Goal: Navigation & Orientation: Find specific page/section

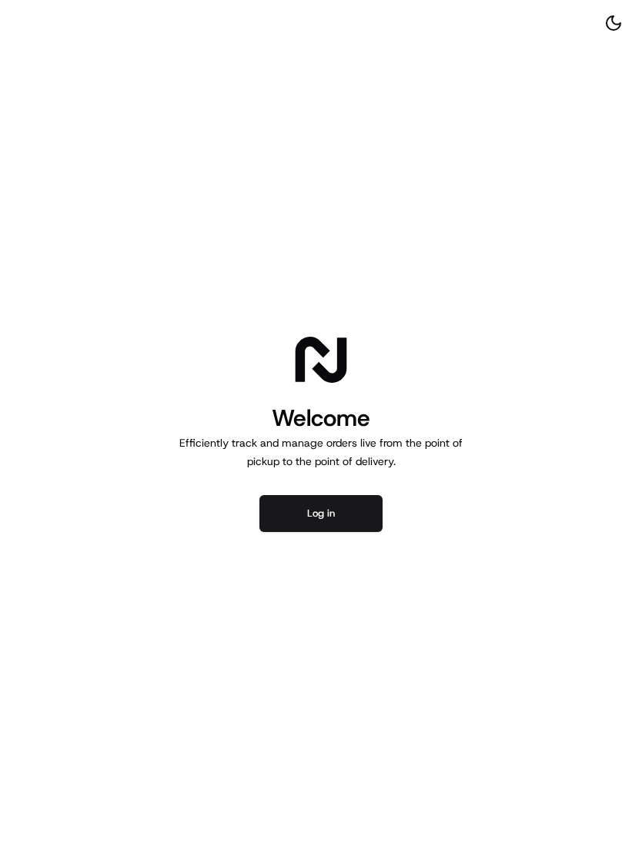
click at [343, 512] on button "Log in" at bounding box center [320, 513] width 123 height 37
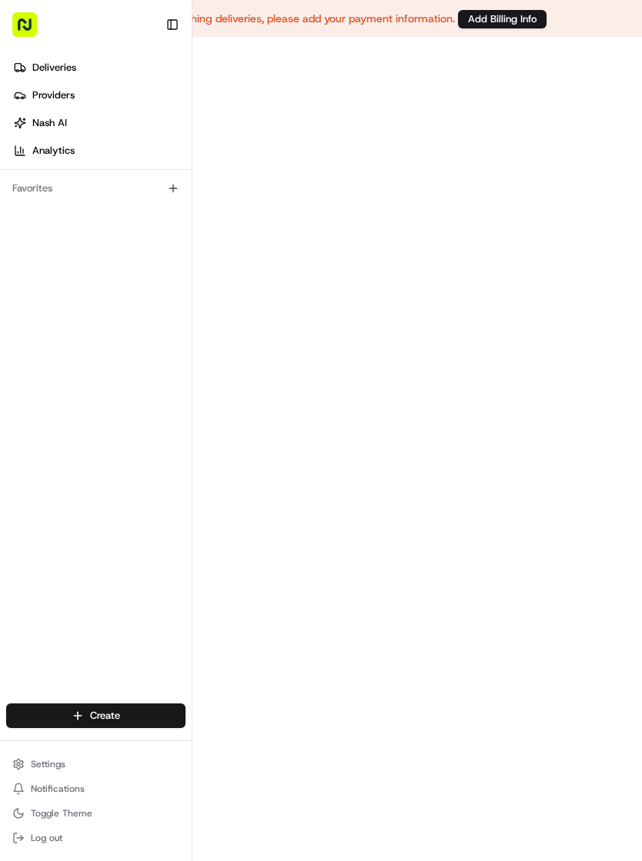
click at [55, 67] on span "Deliveries" at bounding box center [54, 68] width 44 height 14
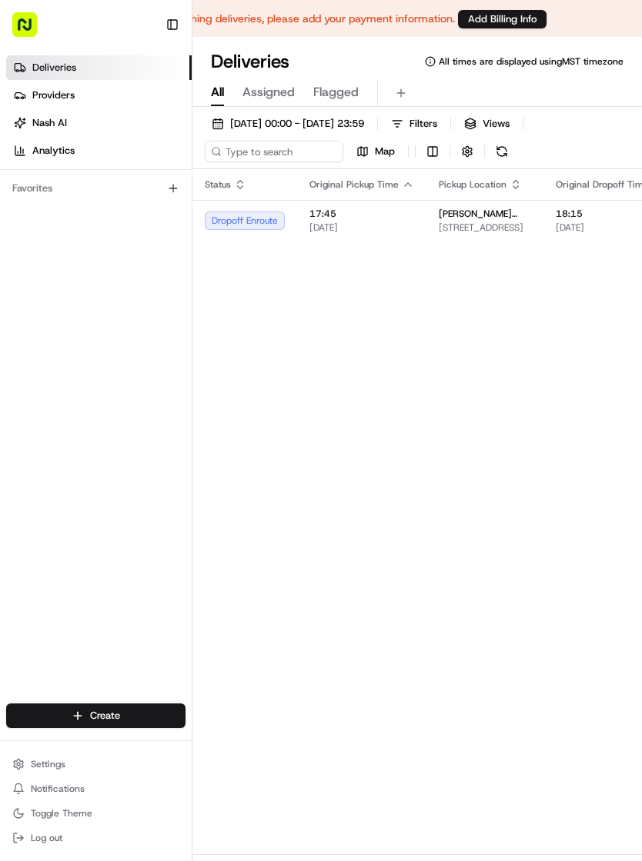
click at [89, 94] on link "Providers" at bounding box center [98, 95] width 185 height 25
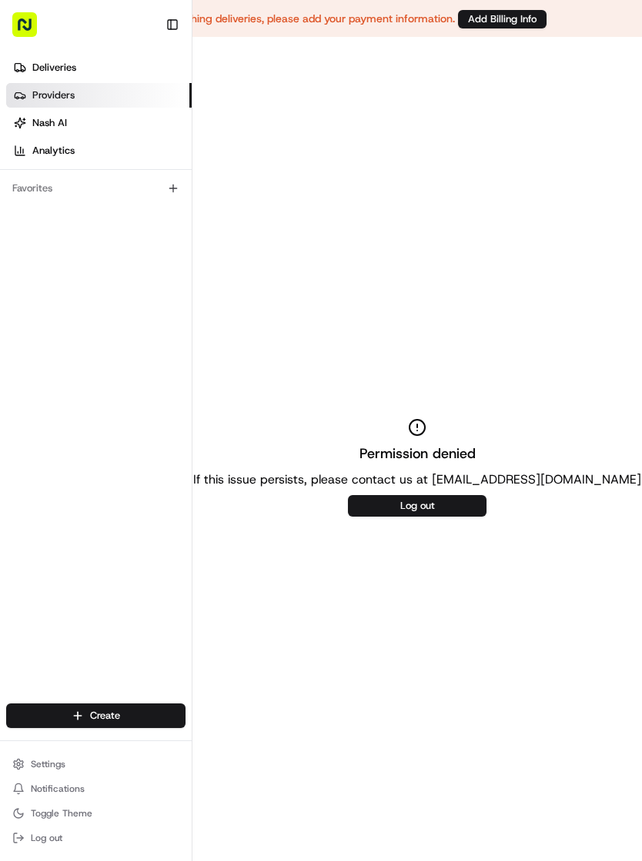
click at [53, 771] on button "Settings" at bounding box center [95, 765] width 179 height 22
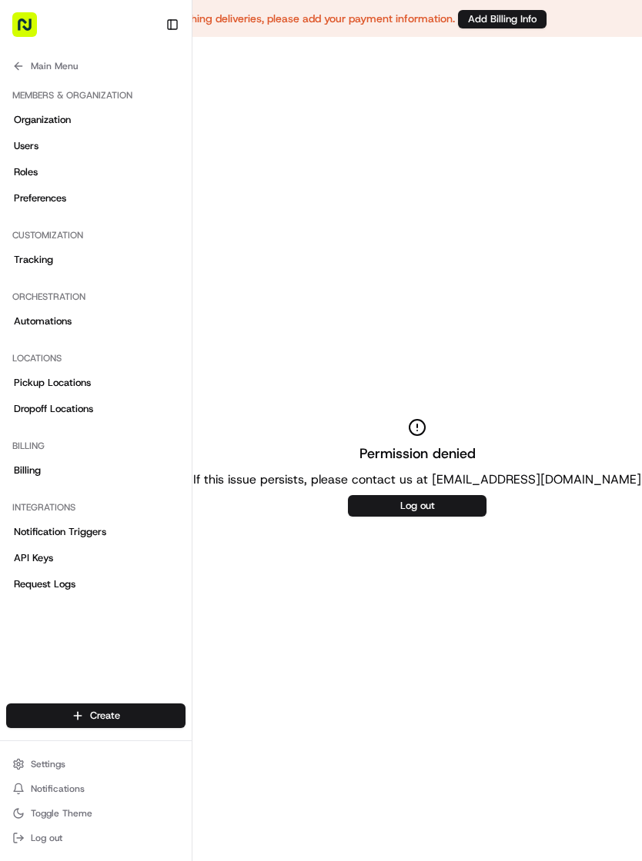
click at [60, 761] on span "Settings" at bounding box center [48, 764] width 35 height 12
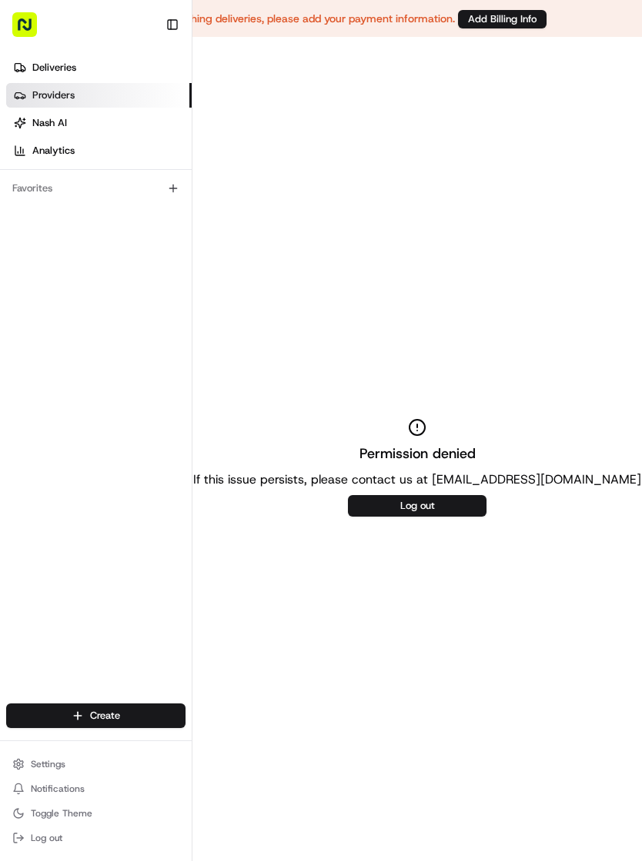
click at [51, 741] on div at bounding box center [96, 741] width 192 height 1
click at [44, 756] on button "Settings" at bounding box center [95, 765] width 179 height 22
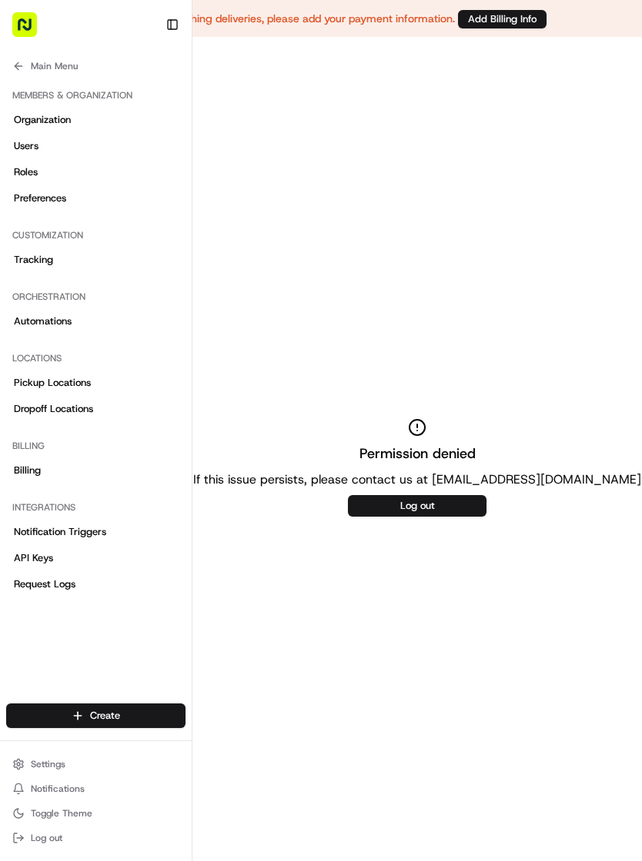
click at [62, 764] on span "Settings" at bounding box center [48, 764] width 35 height 12
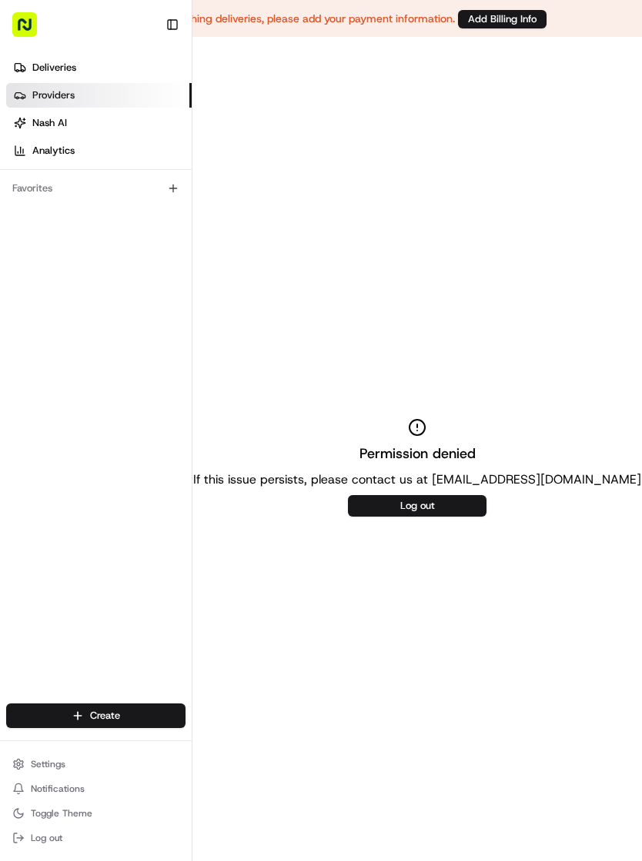
click at [47, 767] on span "Settings" at bounding box center [48, 764] width 35 height 12
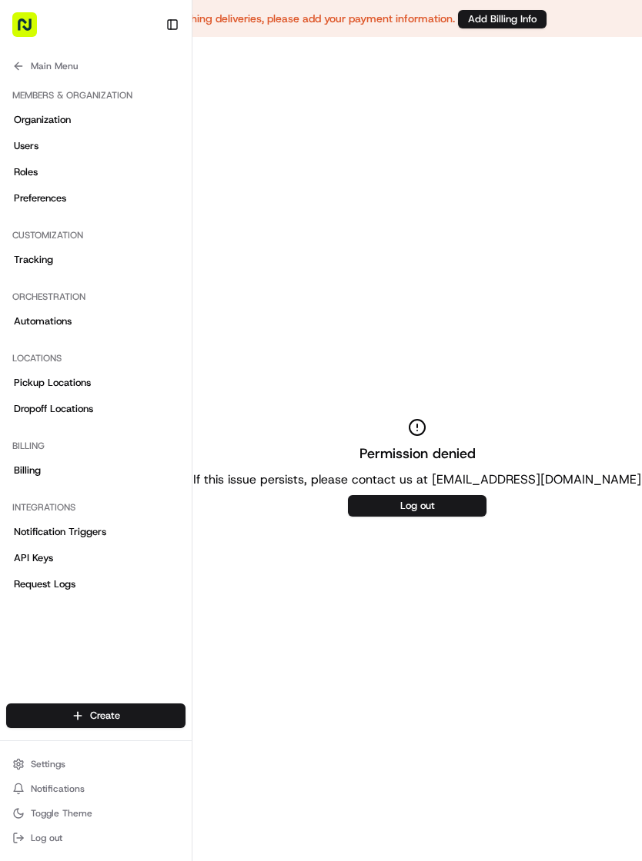
click at [62, 265] on link "Tracking" at bounding box center [95, 260] width 179 height 25
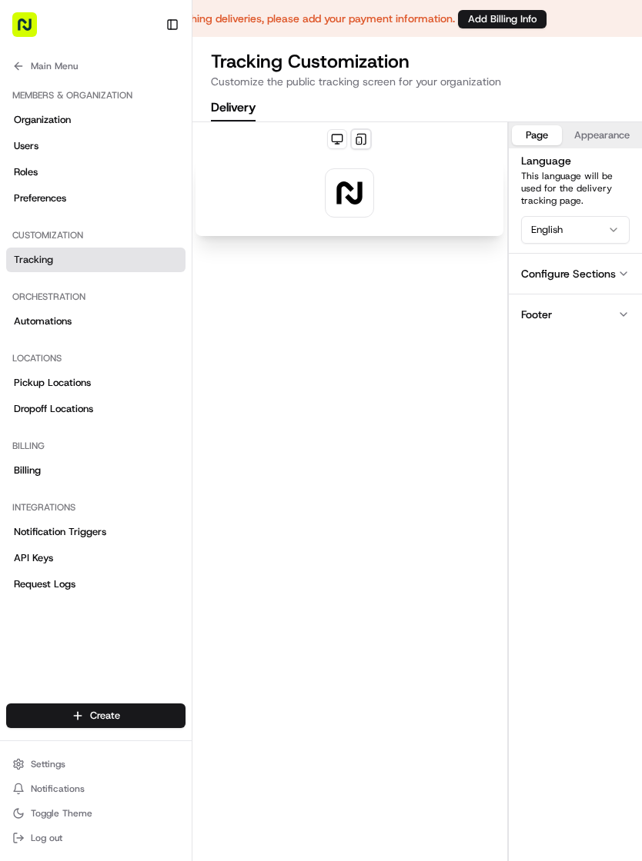
click at [72, 764] on button "Settings" at bounding box center [95, 765] width 179 height 22
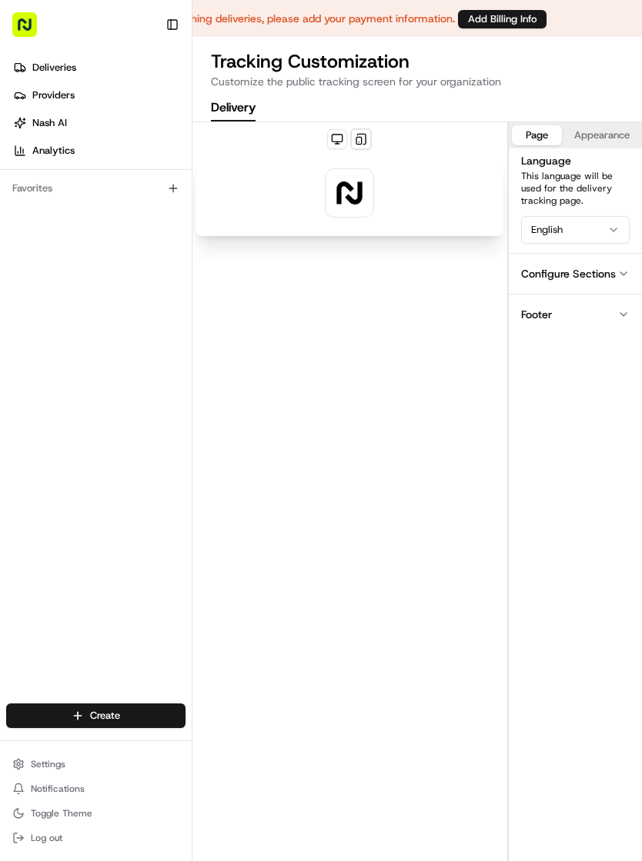
click at [78, 788] on span "Notifications" at bounding box center [58, 789] width 54 height 12
click at [65, 756] on button "Settings" at bounding box center [95, 765] width 179 height 22
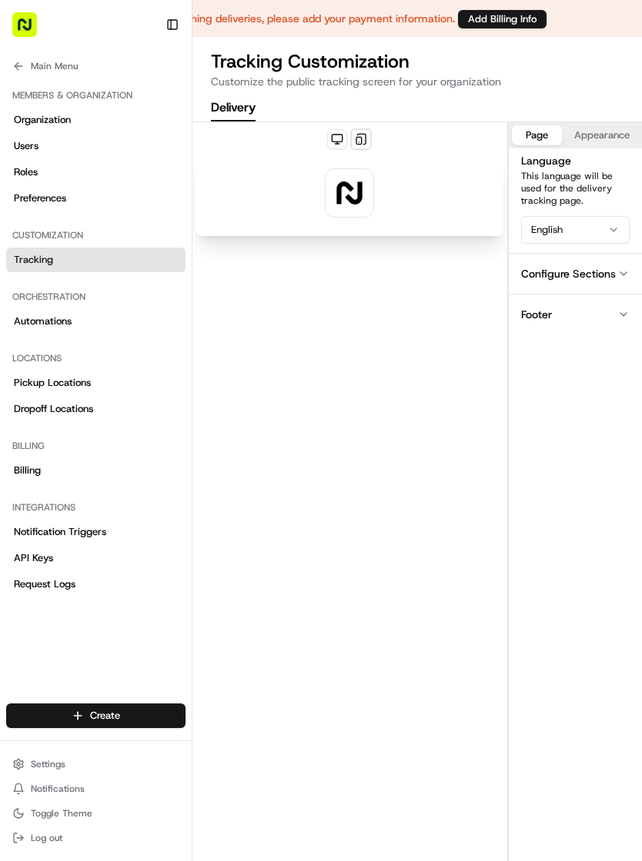
click at [78, 788] on span "Notifications" at bounding box center [58, 789] width 54 height 12
click at [75, 768] on button "Settings" at bounding box center [95, 765] width 179 height 22
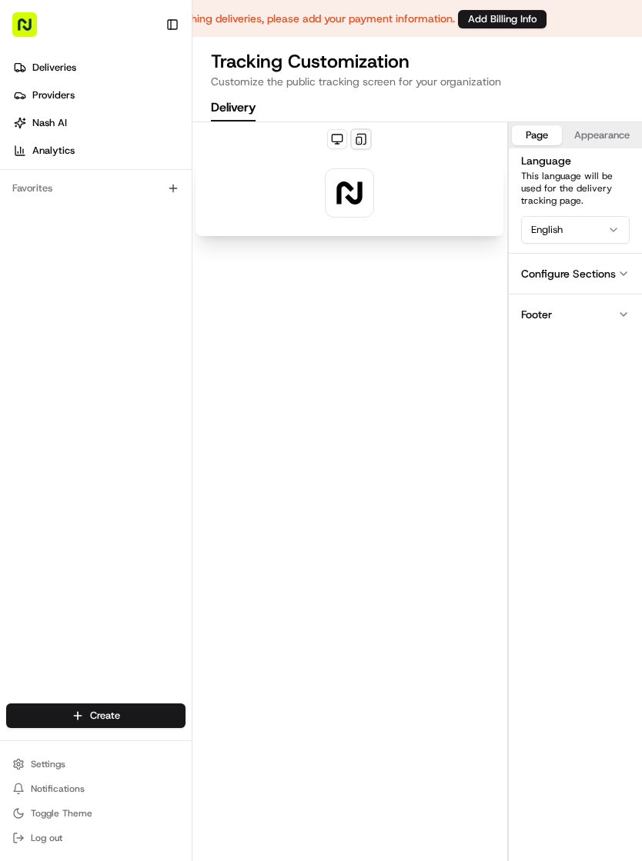
click at [75, 769] on button "Settings" at bounding box center [95, 765] width 179 height 22
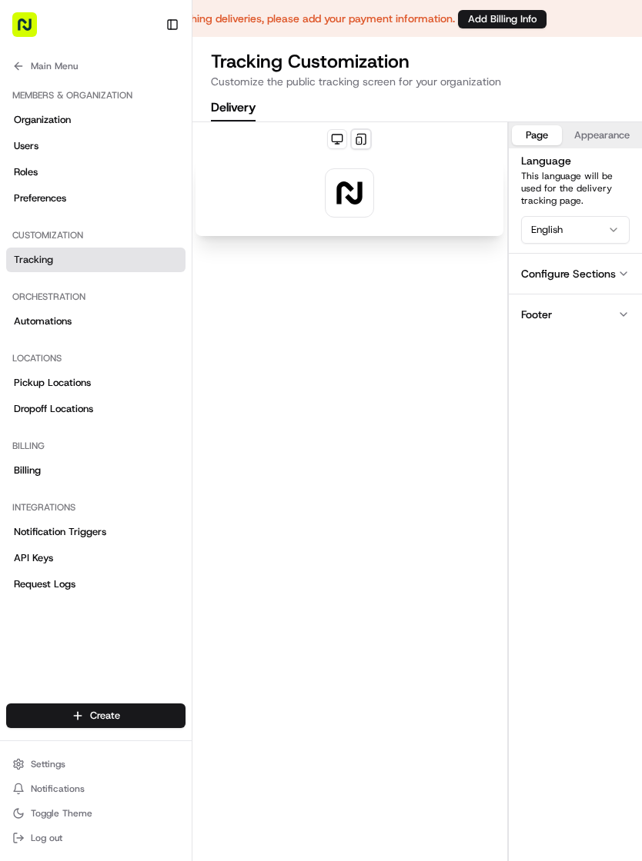
click at [54, 786] on span "Notifications" at bounding box center [58, 789] width 54 height 12
click at [25, 68] on button "Main Menu" at bounding box center [95, 66] width 179 height 22
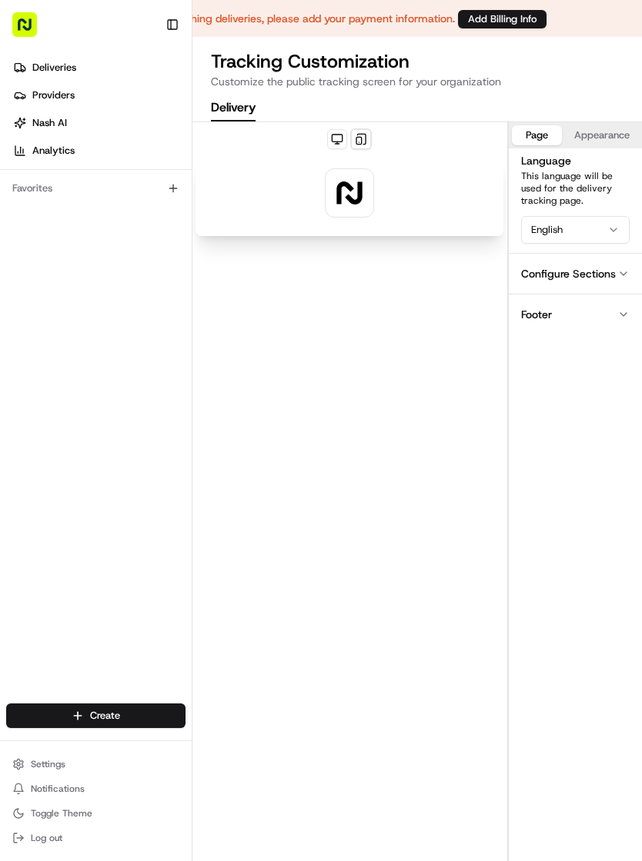
click at [51, 70] on span "Deliveries" at bounding box center [54, 68] width 44 height 14
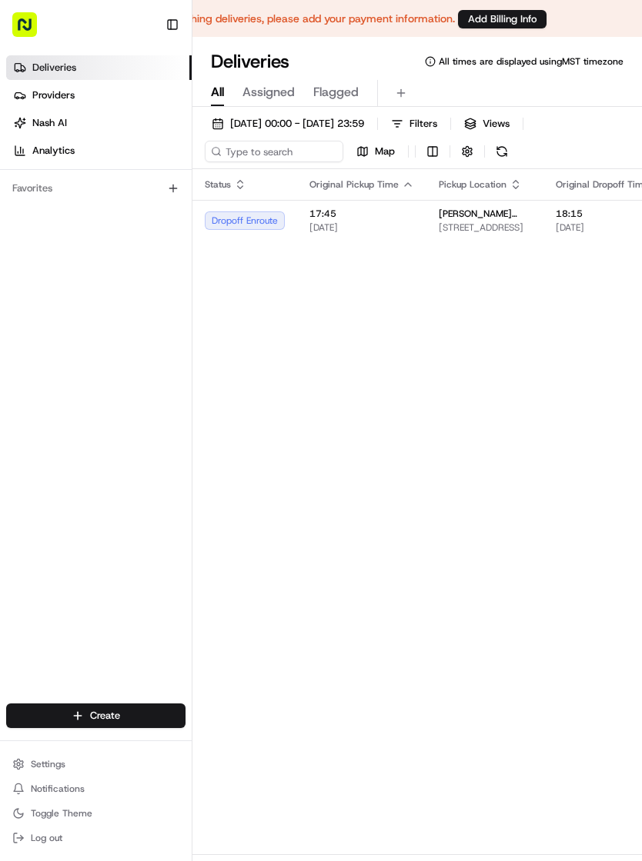
click at [47, 781] on button "Notifications" at bounding box center [95, 789] width 179 height 22
click at [50, 763] on span "Settings" at bounding box center [48, 764] width 35 height 12
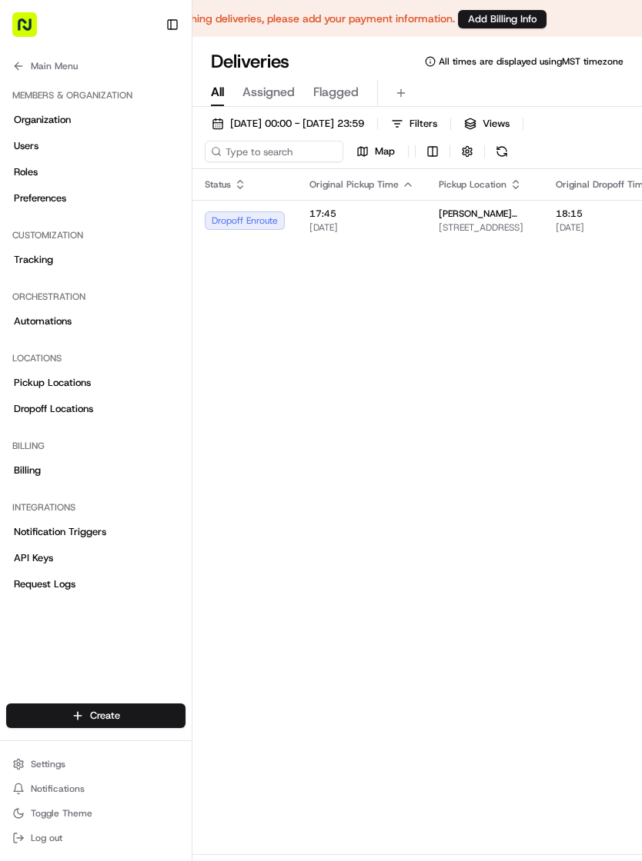
click at [22, 70] on icon at bounding box center [18, 66] width 12 height 12
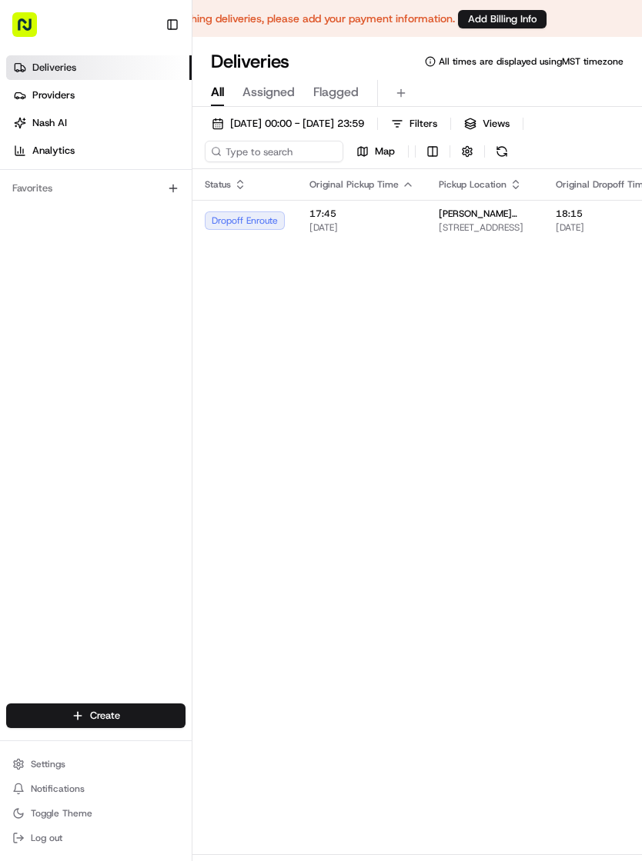
click at [42, 767] on span "Settings" at bounding box center [48, 764] width 35 height 12
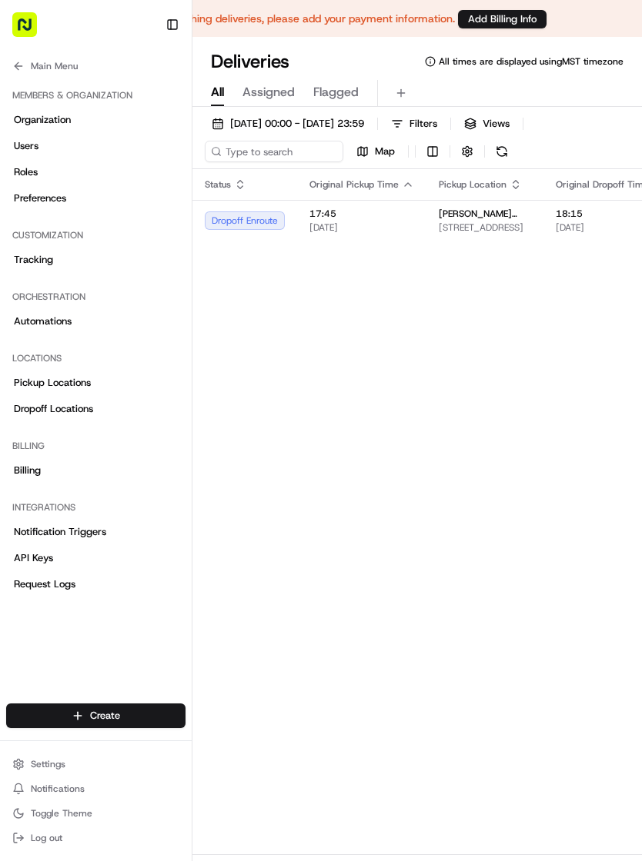
click at [330, 8] on div "To start dispatching deliveries, please add your payment information. Add Billi…" at bounding box center [321, 18] width 642 height 37
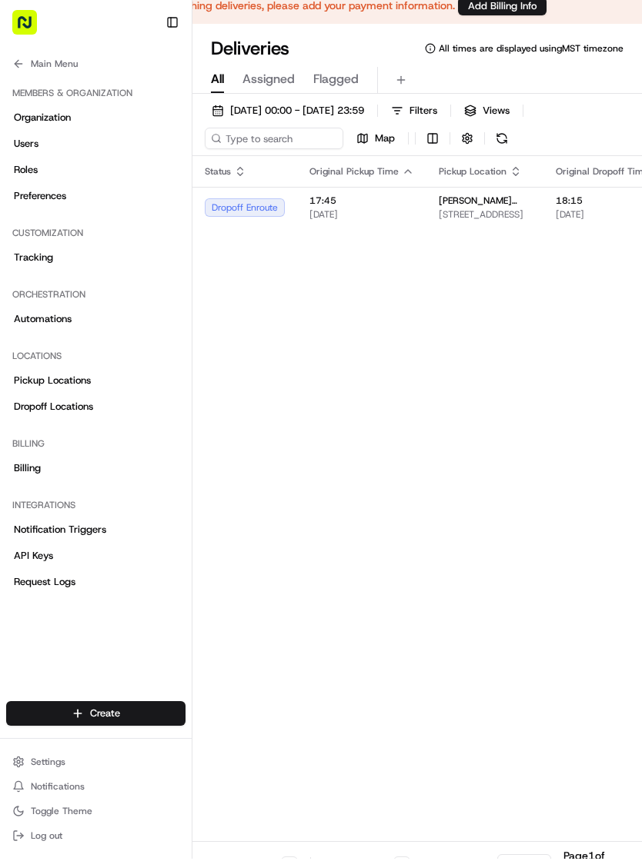
click at [3, 63] on div "Main Menu" at bounding box center [96, 63] width 192 height 28
click at [18, 66] on icon at bounding box center [18, 66] width 7 height 0
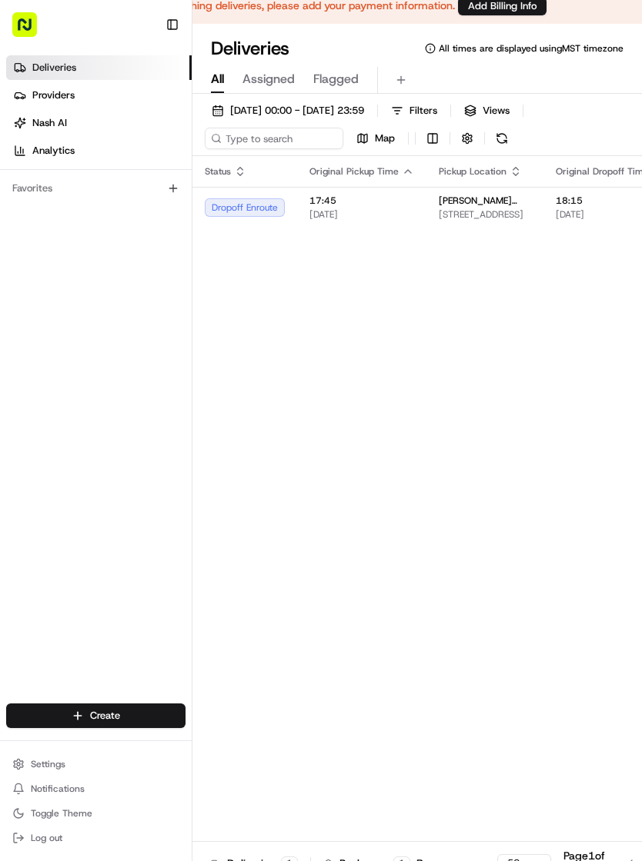
click at [20, 88] on link "Providers" at bounding box center [98, 95] width 185 height 25
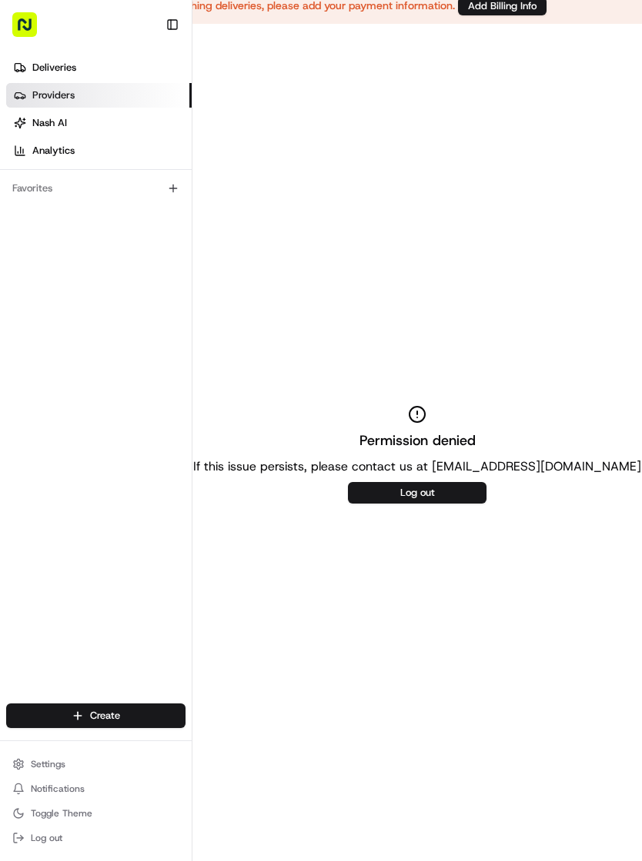
click at [383, 492] on button "Log out" at bounding box center [417, 493] width 138 height 22
